Goal: Check status: Check status

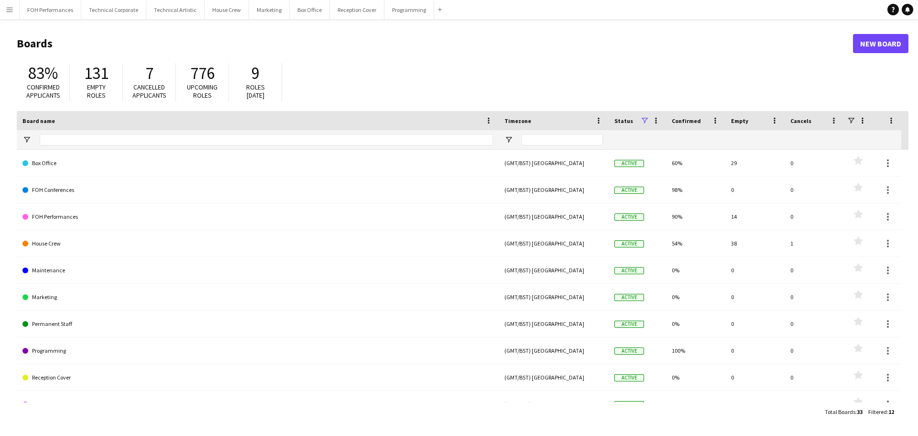
click at [10, 9] on app-icon "Menu" at bounding box center [10, 10] width 8 height 8
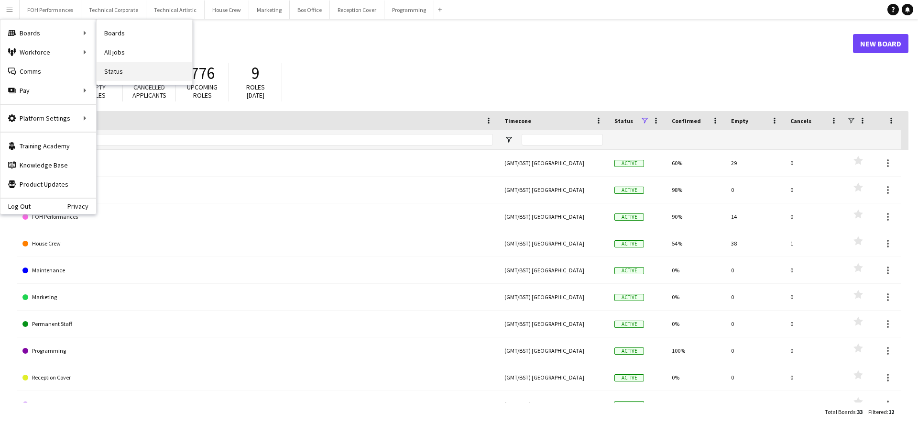
click at [114, 73] on link "Status" at bounding box center [145, 71] width 96 height 19
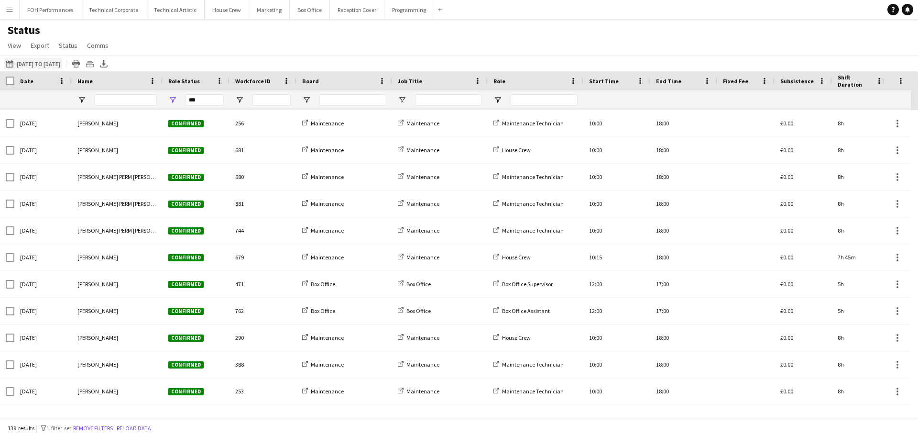
click at [42, 63] on button "21-08-2025 to 27-08-2025 01-08-2025 to 16-08-2025" at bounding box center [33, 63] width 58 height 11
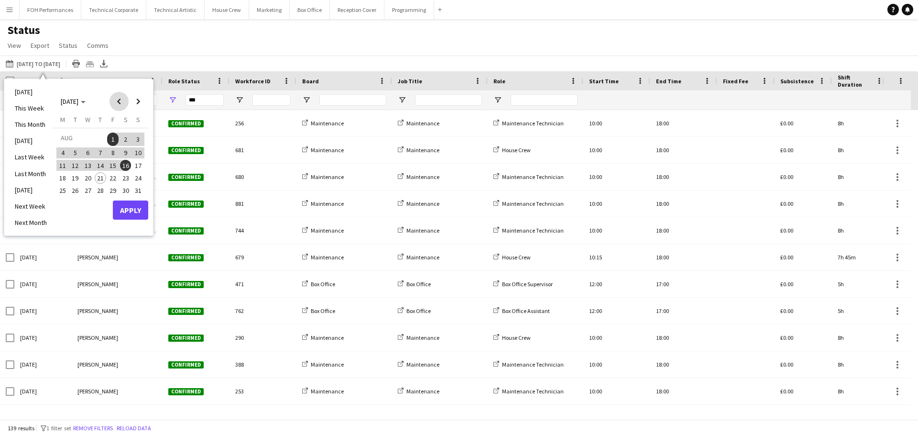
click at [118, 100] on span "Previous month" at bounding box center [119, 101] width 19 height 19
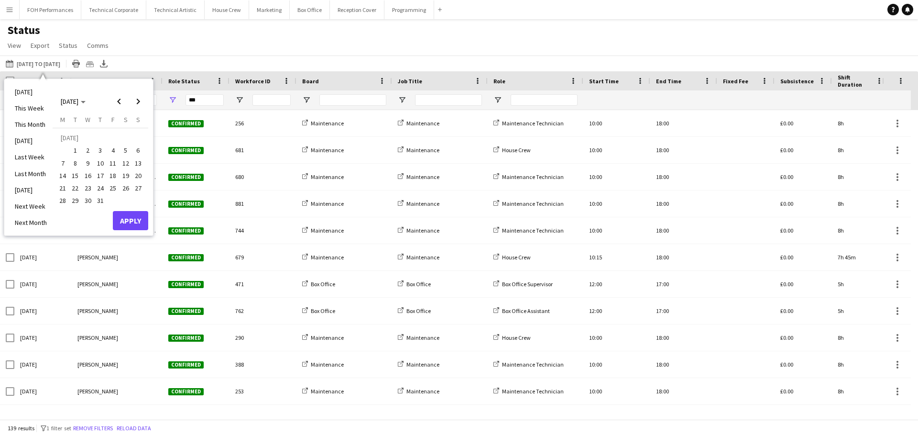
click at [103, 177] on span "17" at bounding box center [100, 175] width 11 height 11
click at [141, 101] on span "Next month" at bounding box center [138, 101] width 19 height 19
click at [123, 164] on span "16" at bounding box center [125, 165] width 11 height 11
click at [138, 208] on button "Apply" at bounding box center [130, 209] width 35 height 19
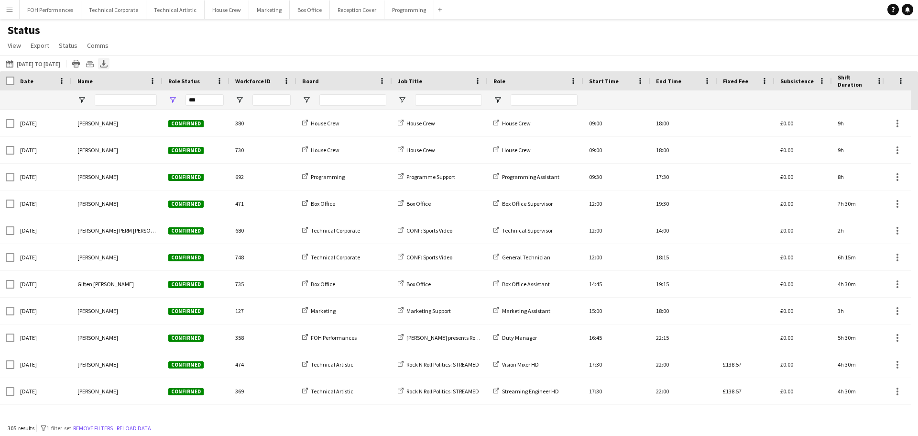
click at [108, 63] on icon "Export XLSX" at bounding box center [104, 64] width 8 height 8
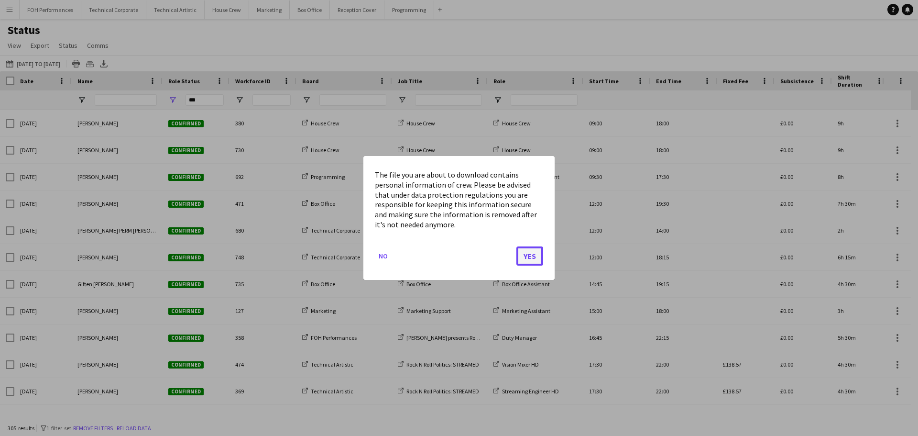
click at [529, 254] on button "Yes" at bounding box center [530, 255] width 27 height 19
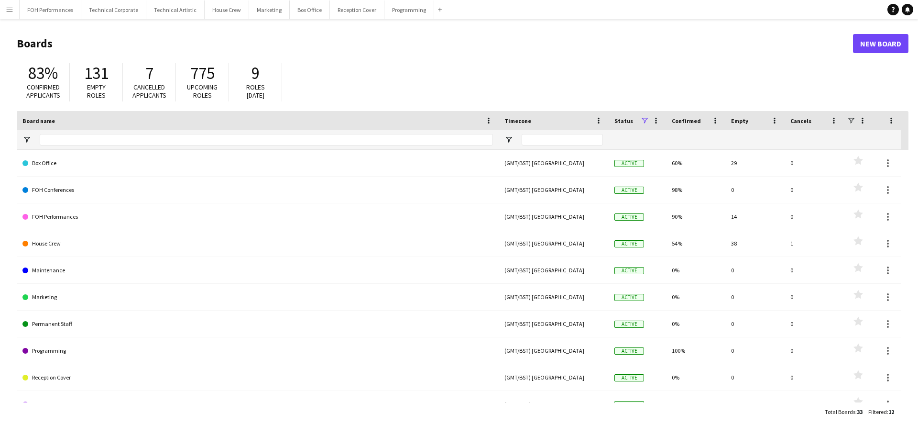
click at [9, 13] on app-icon "Menu" at bounding box center [10, 10] width 8 height 8
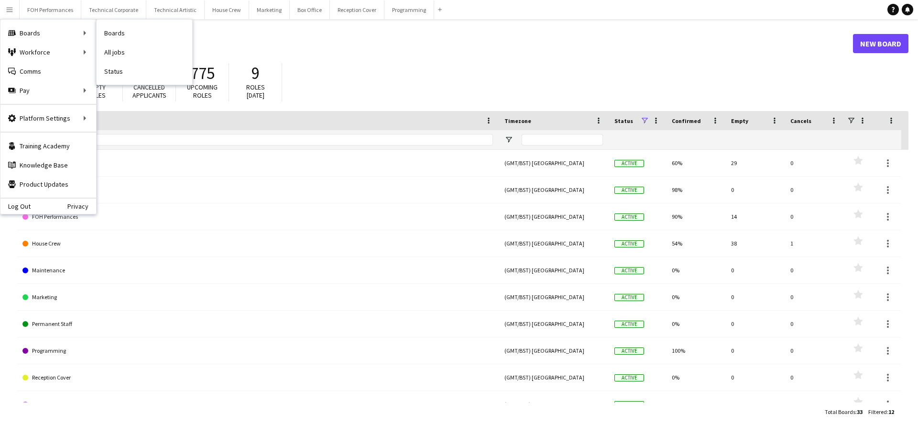
drag, startPoint x: 115, startPoint y: 72, endPoint x: 134, endPoint y: 78, distance: 20.1
click at [115, 72] on link "Status" at bounding box center [145, 71] width 96 height 19
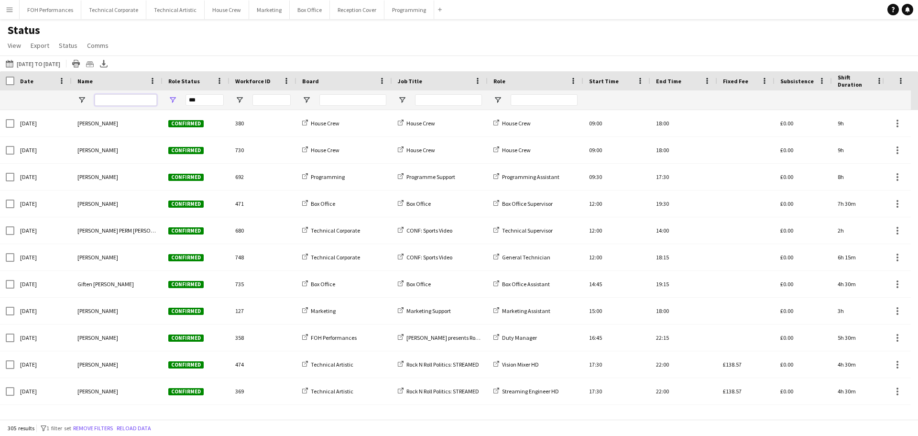
click at [125, 100] on input "Name Filter Input" at bounding box center [126, 99] width 62 height 11
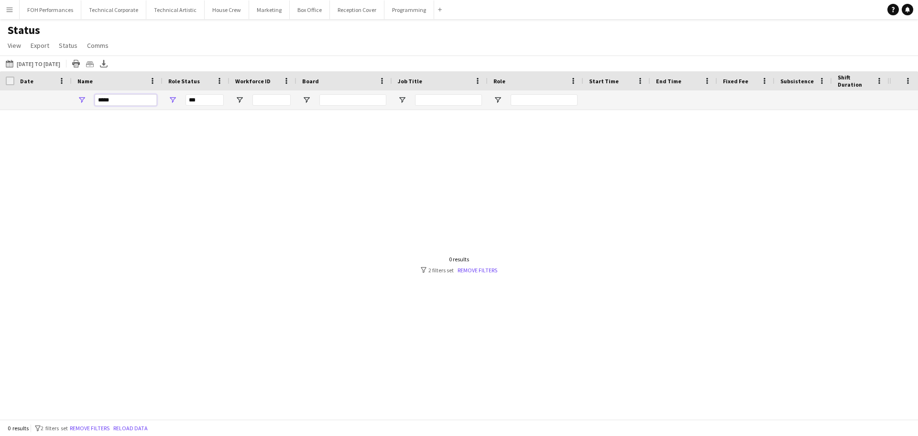
type input "*****"
click at [13, 8] on button "Menu" at bounding box center [9, 9] width 19 height 19
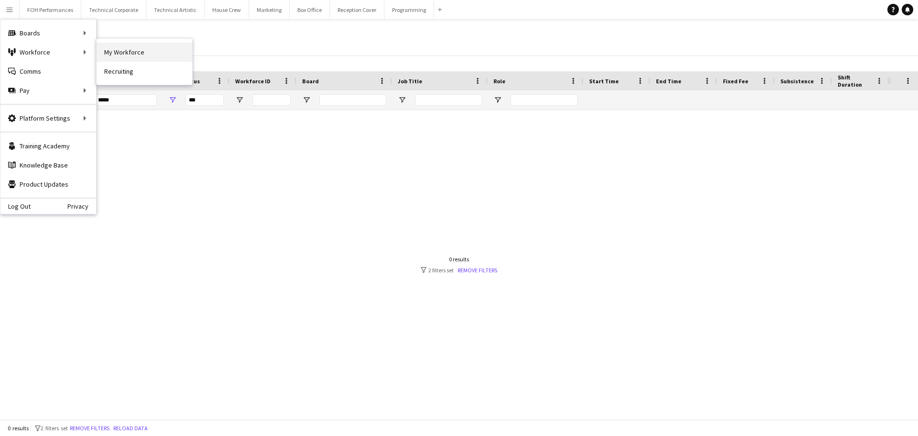
click at [141, 53] on link "My Workforce" at bounding box center [145, 52] width 96 height 19
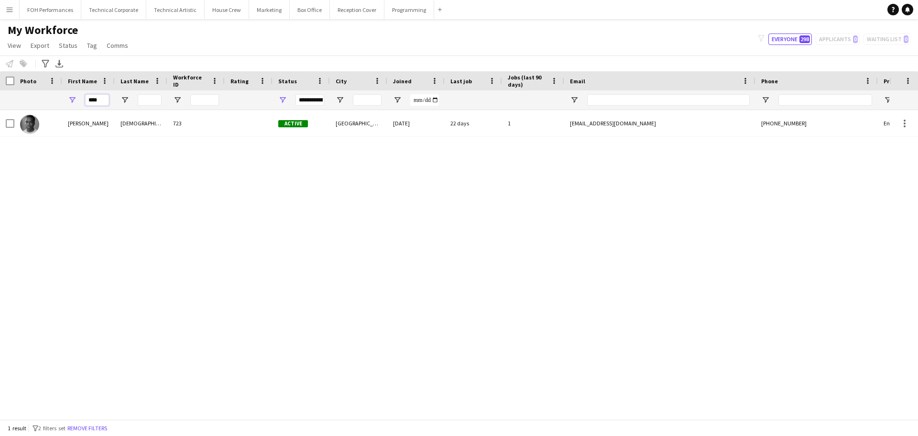
click at [104, 100] on input "****" at bounding box center [97, 99] width 24 height 11
type input "*"
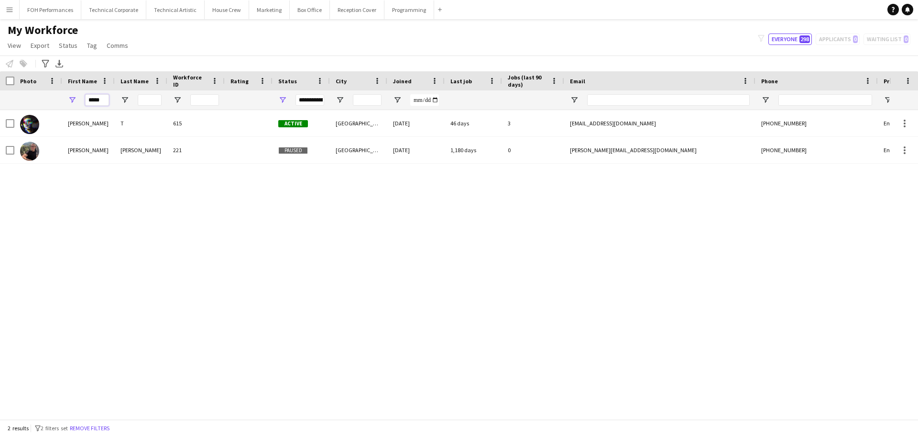
type input "*****"
